Goal: Task Accomplishment & Management: Manage account settings

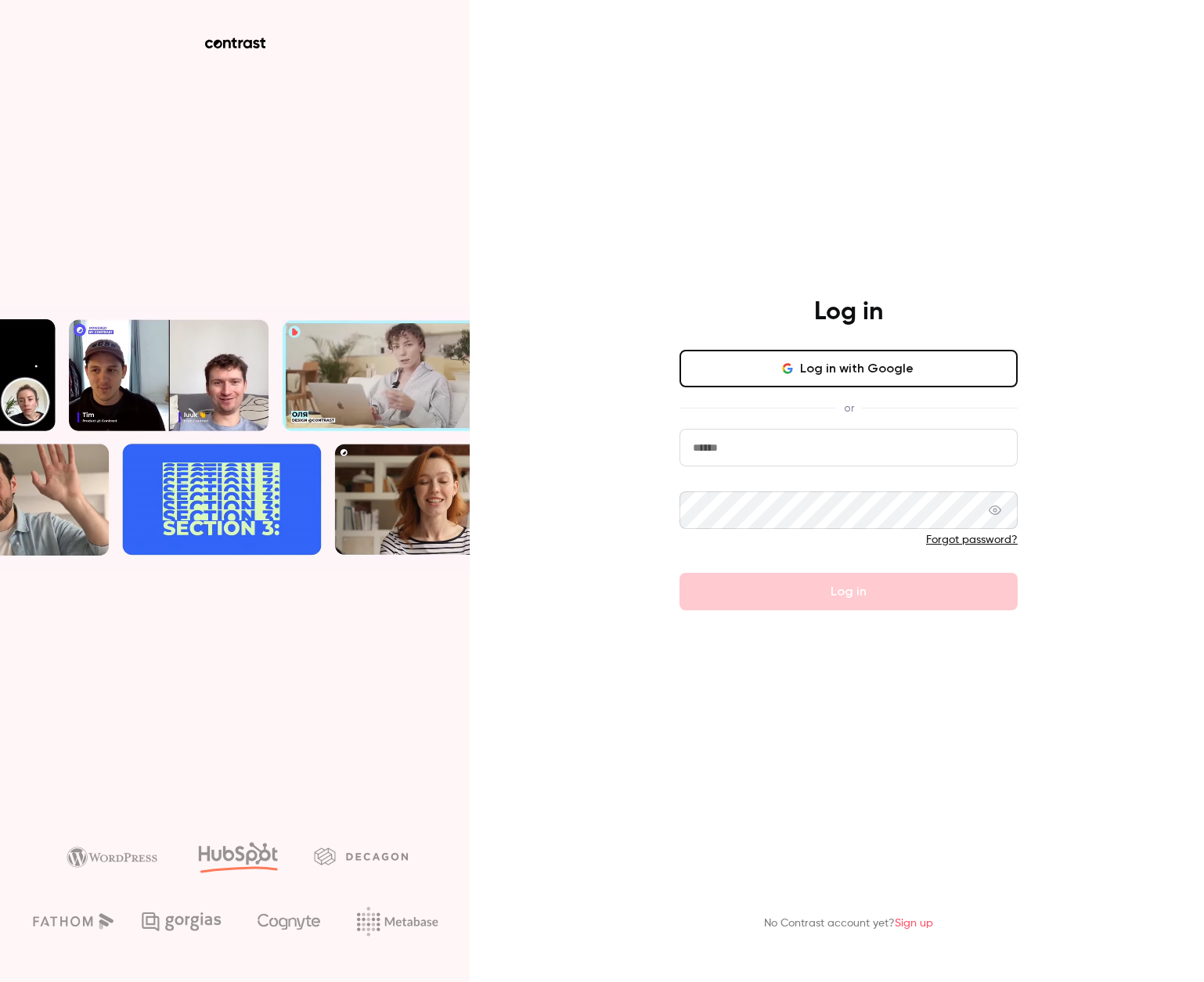
click at [880, 375] on button "Log in with Google" at bounding box center [849, 368] width 338 height 38
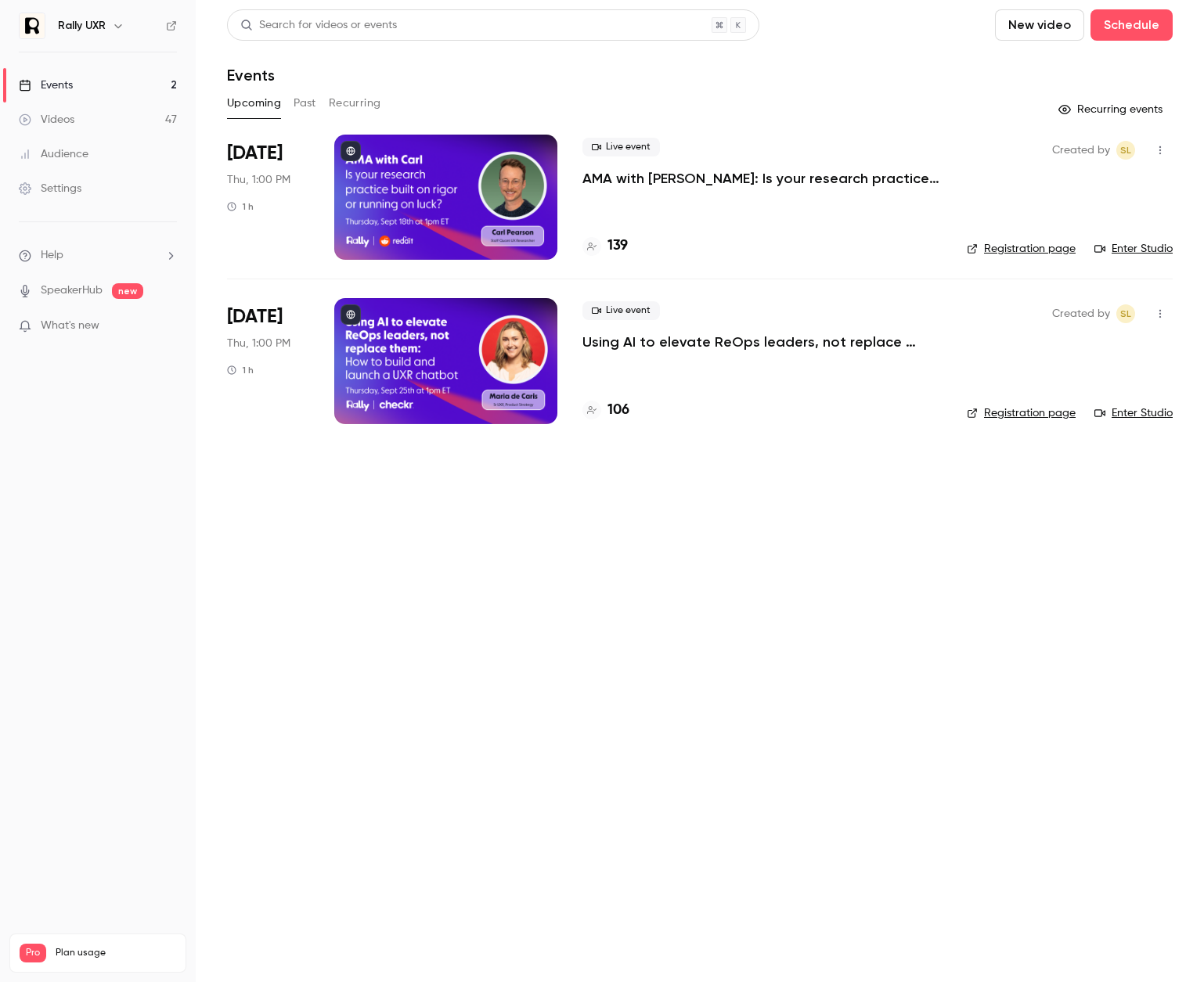
click at [553, 699] on main "Search for videos or events New video Schedule Events Upcoming Past Recurring R…" at bounding box center [699, 491] width 1008 height 982
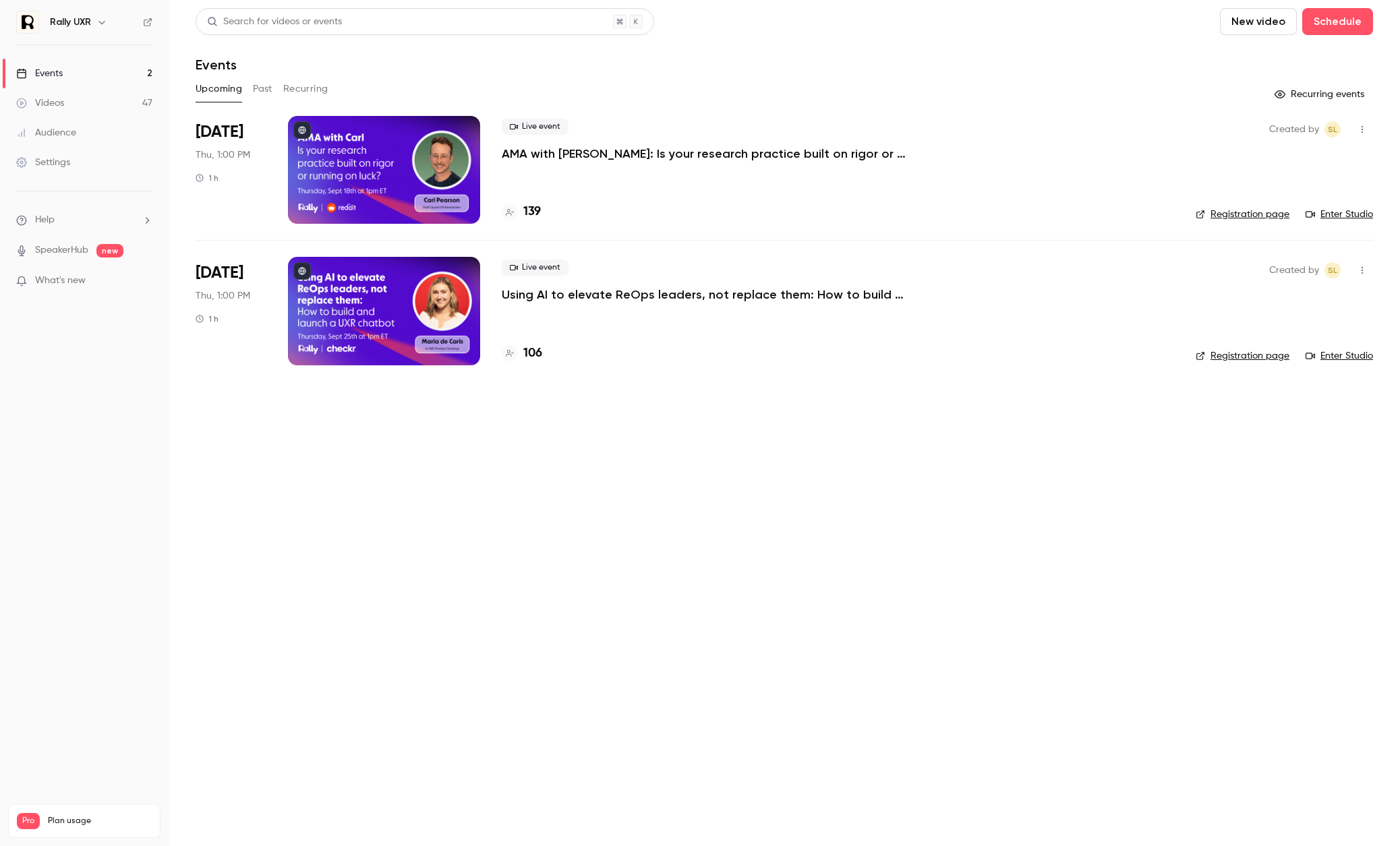
click at [91, 23] on div "Rally UXR" at bounding box center [90, 22] width 82 height 17
click at [94, 22] on button "button" at bounding box center [102, 22] width 17 height 17
click at [912, 563] on div at bounding box center [700, 423] width 1400 height 846
click at [46, 164] on div "Settings" at bounding box center [43, 163] width 54 height 13
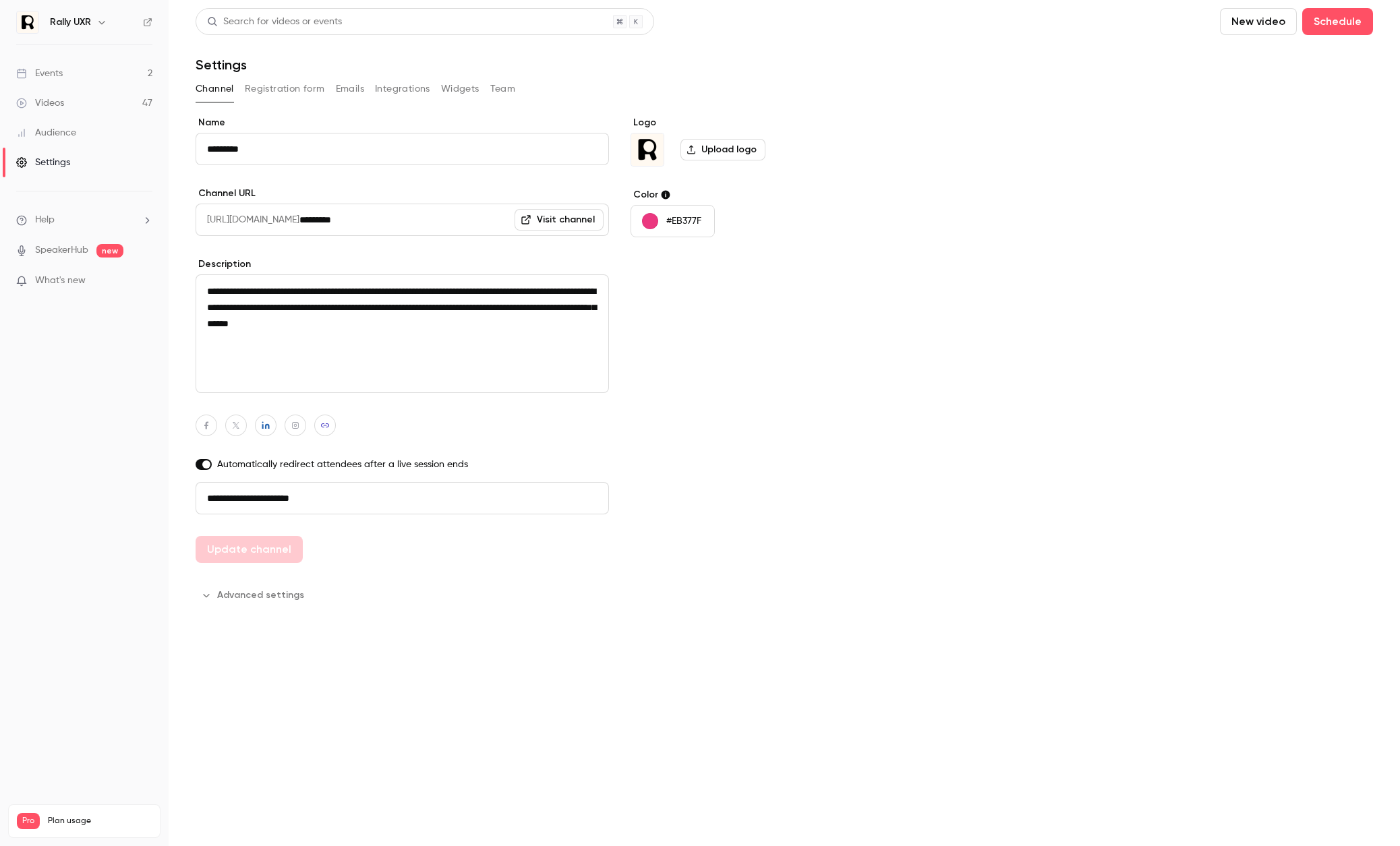
click at [502, 86] on button "Team" at bounding box center [503, 89] width 26 height 22
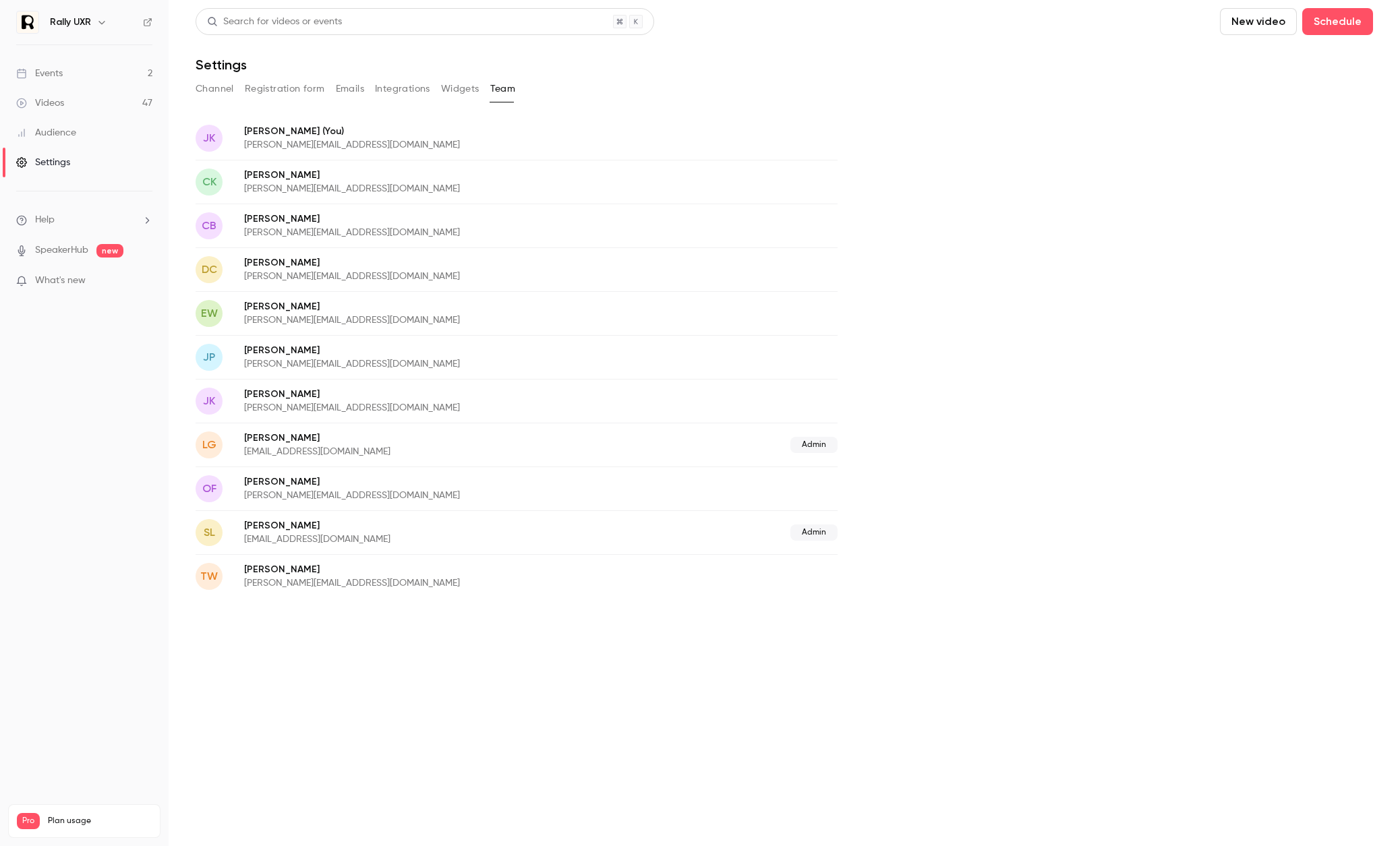
click at [61, 414] on nav "Rally UXR Events 2 Videos 47 Audience Settings Help SpeakerHub new What's new P…" at bounding box center [84, 423] width 168 height 846
